Goal: Navigation & Orientation: Find specific page/section

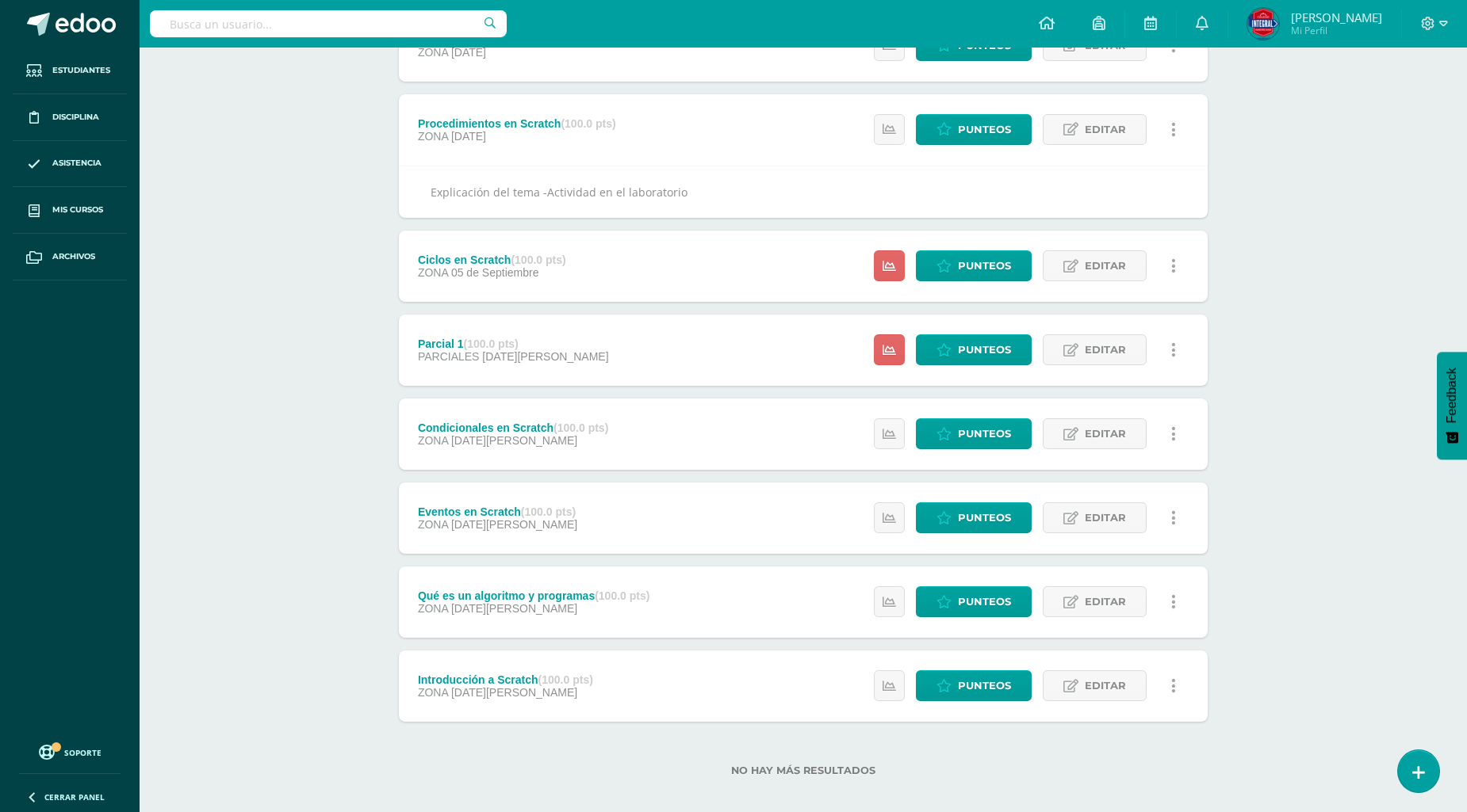
scroll to position [436, 0]
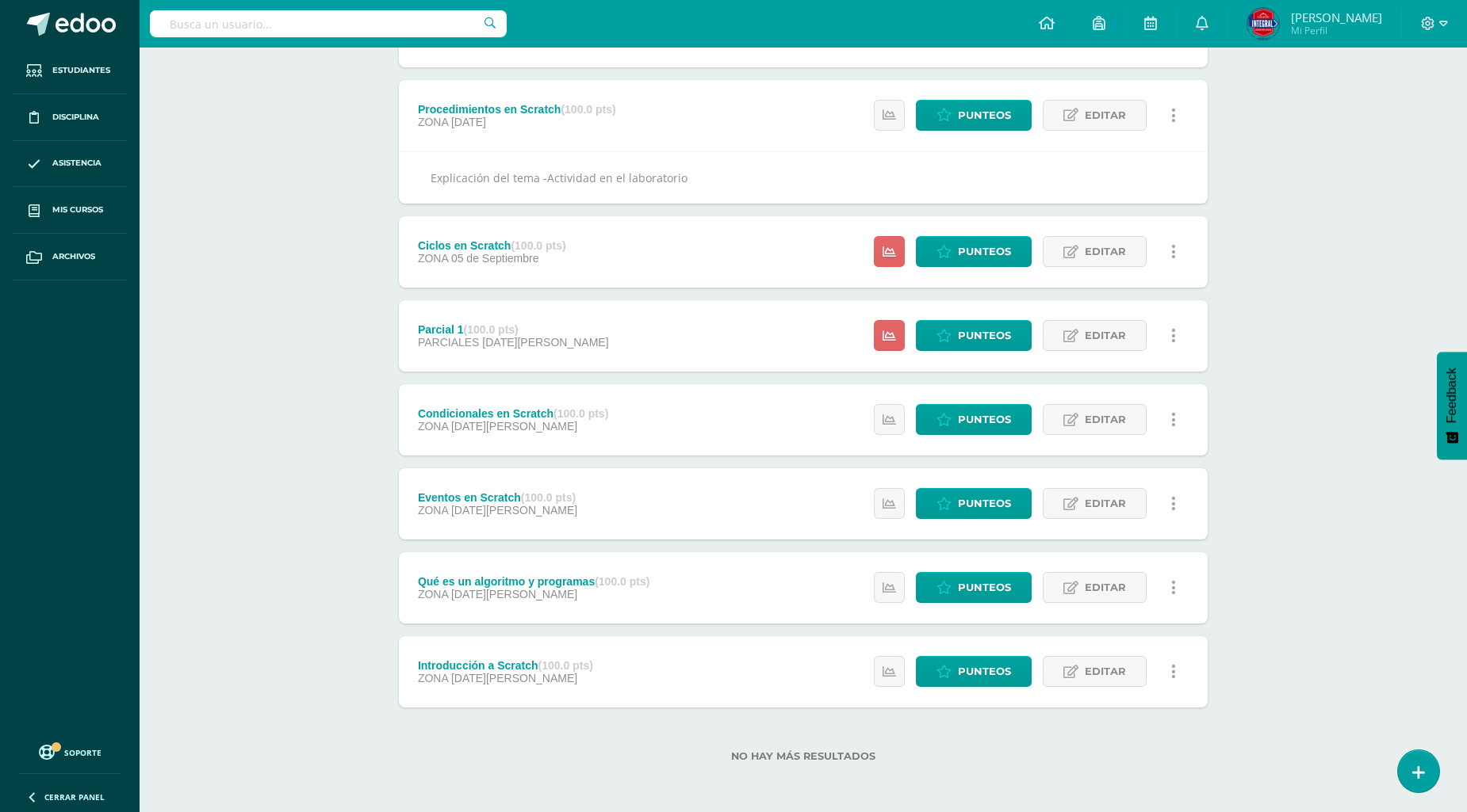
click at [0, 685] on ul "Estudiantes Disciplina Asistencia Mis cursos Archivos" at bounding box center [70, 391] width 140 height 686
click at [0, 689] on ul "Estudiantes Disciplina Asistencia Mis cursos Archivos" at bounding box center [70, 391] width 140 height 686
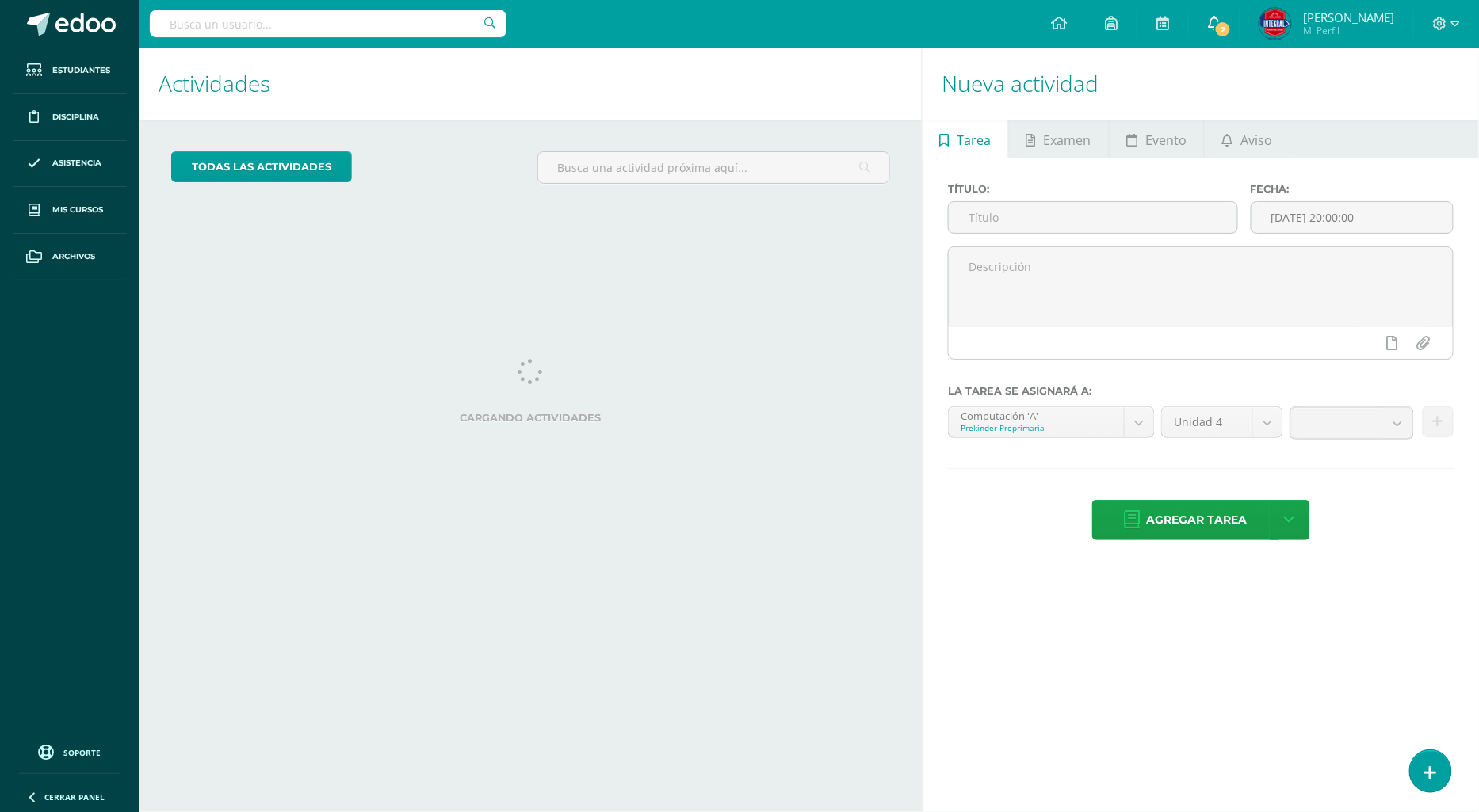
click at [1232, 32] on span "2" at bounding box center [1222, 29] width 17 height 17
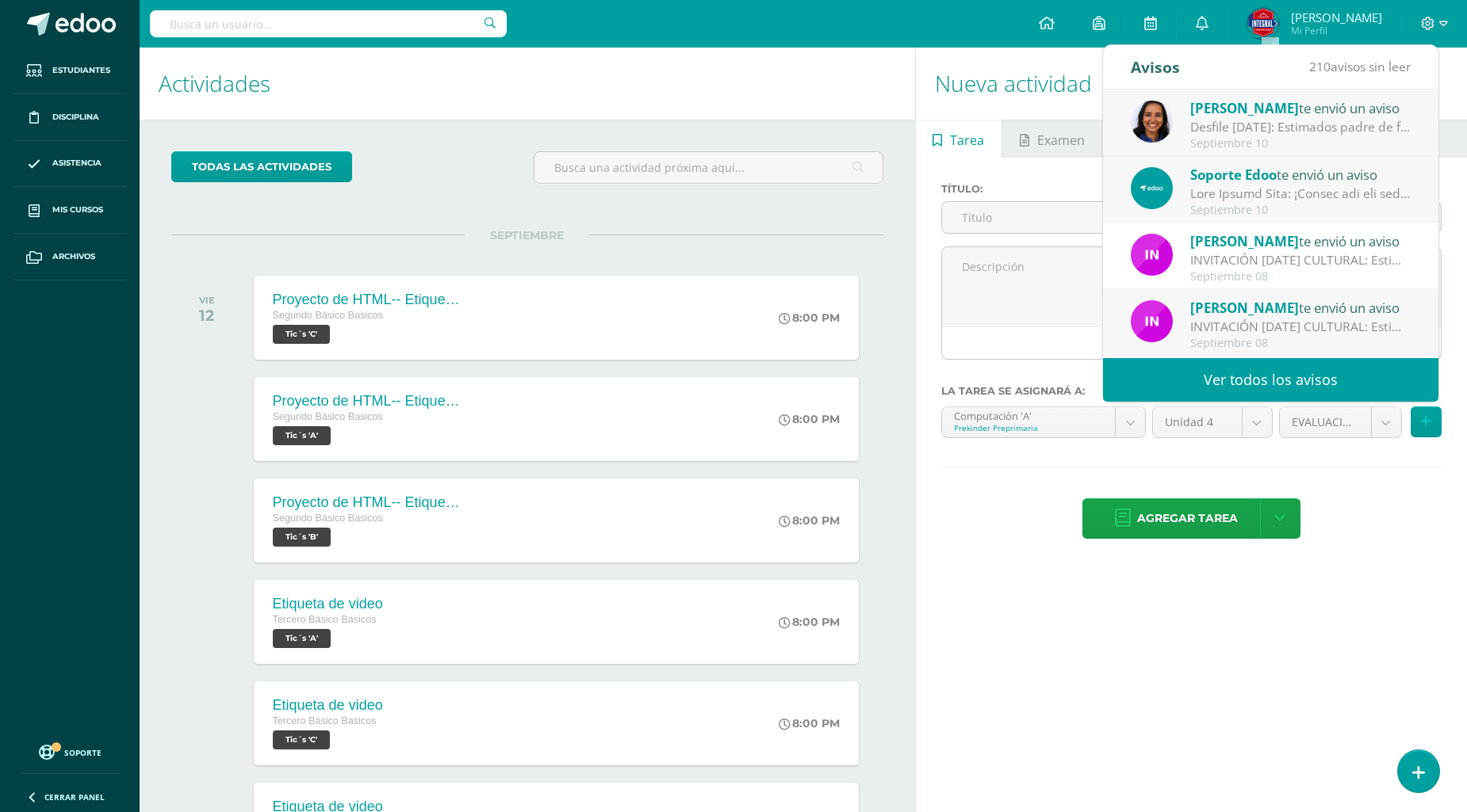
click at [1303, 146] on div "Septiembre 10" at bounding box center [1300, 143] width 220 height 14
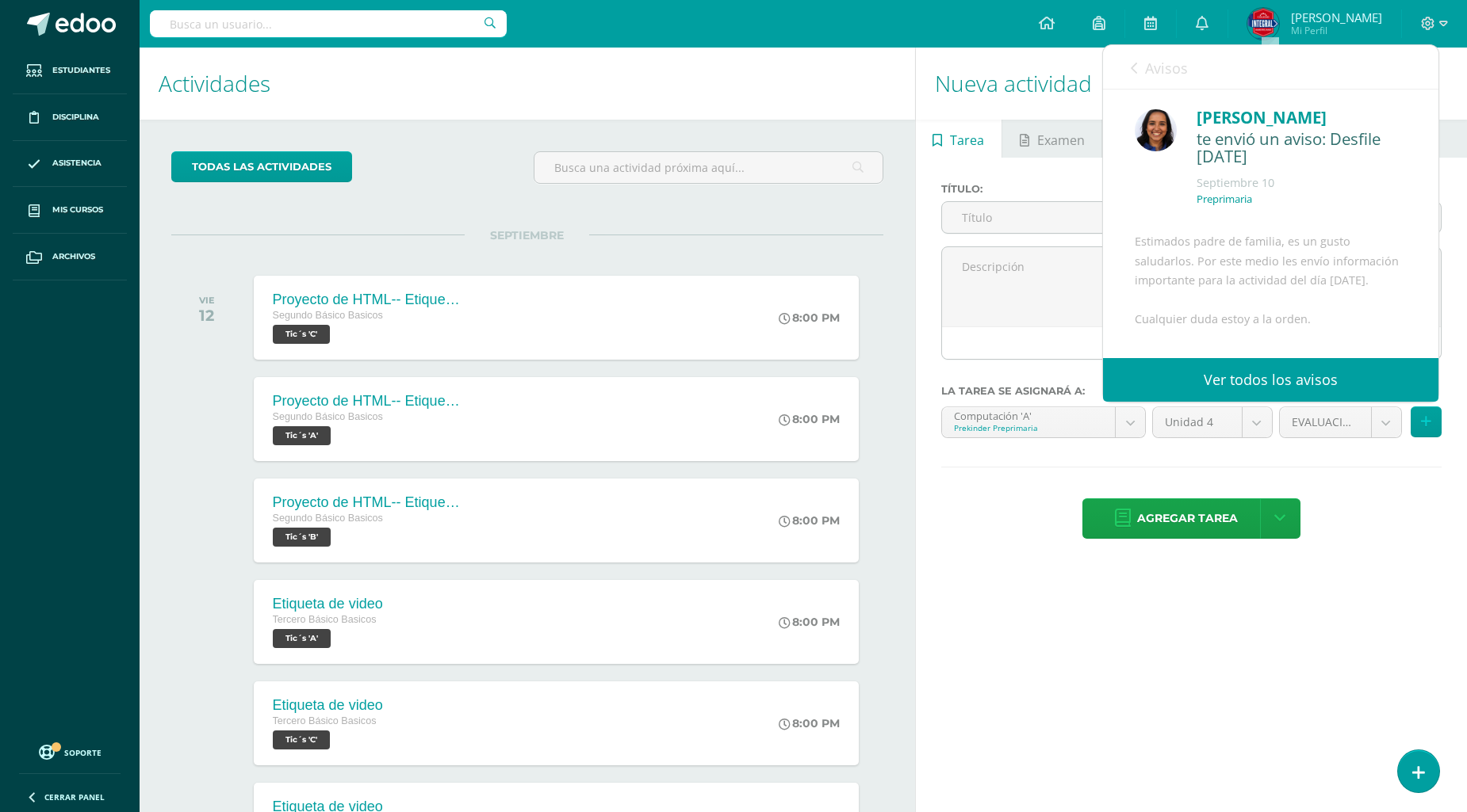
click at [1026, 20] on div "Configuración Cerrar sesión Walter Mi Perfil 2 0 Mis accesos directos CENTRO DE…" at bounding box center [803, 23] width 1327 height 48
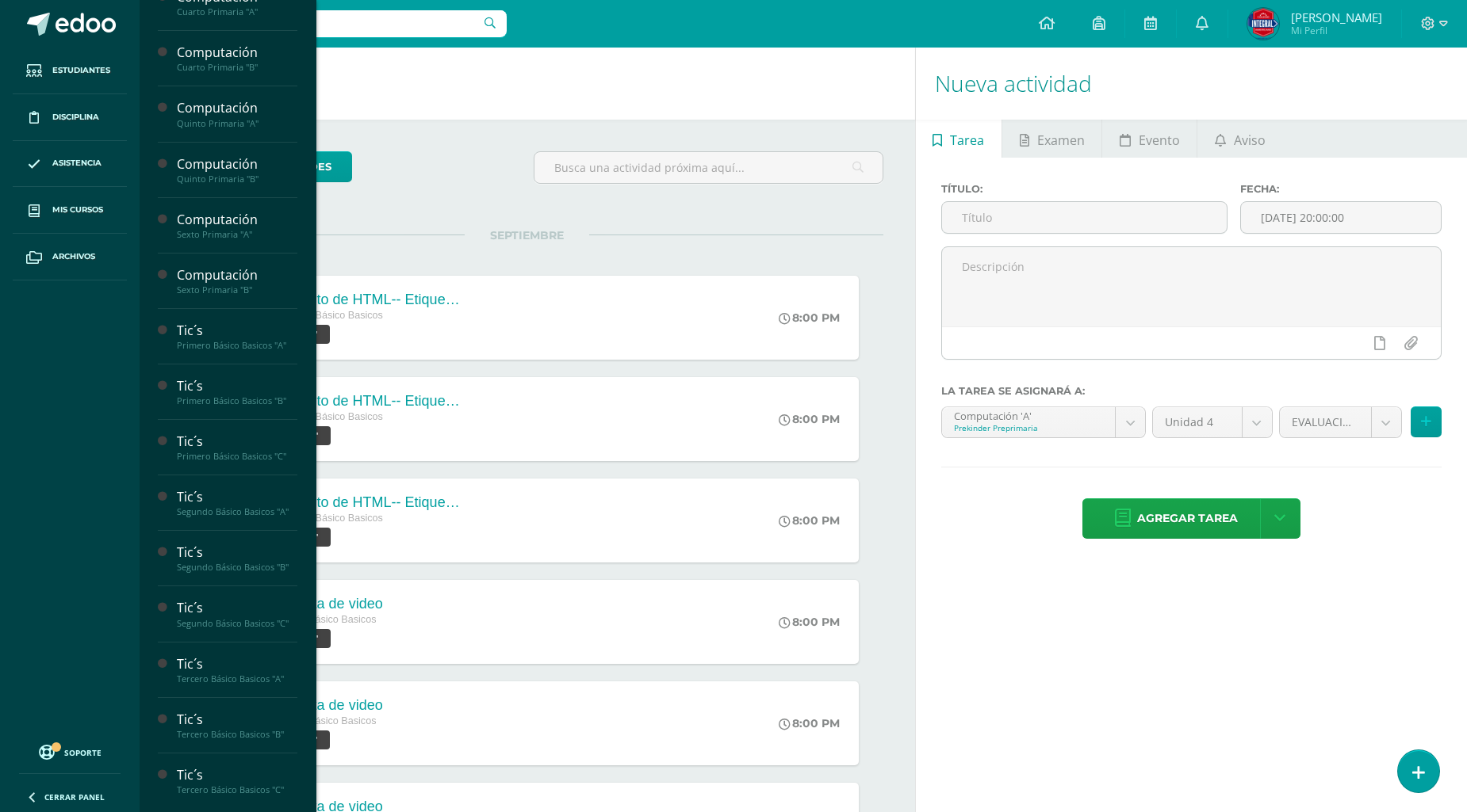
scroll to position [882, 0]
click at [219, 616] on div "Quinto PC Perito Contador "A"" at bounding box center [237, 627] width 120 height 23
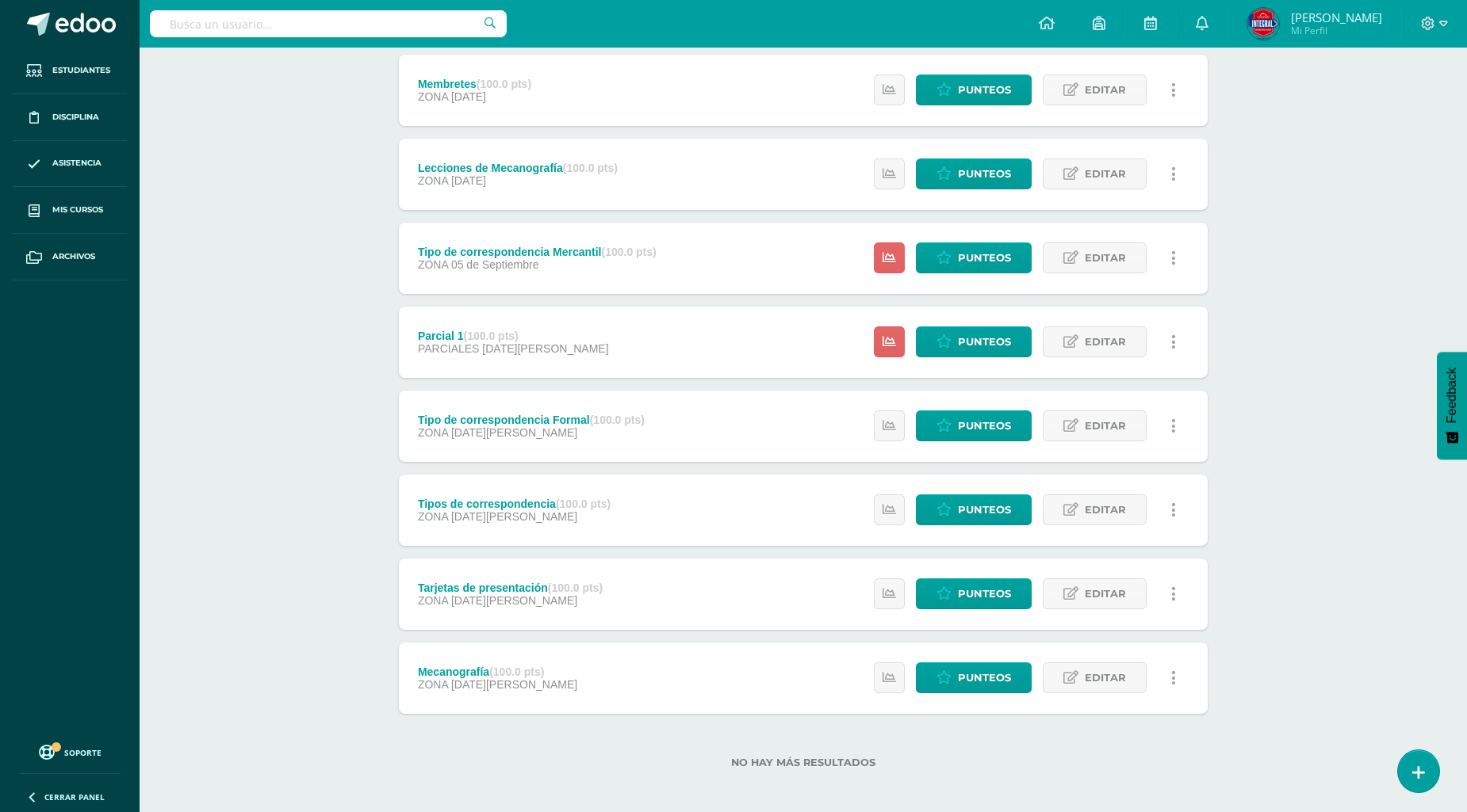
scroll to position [383, 0]
